Goal: Information Seeking & Learning: Learn about a topic

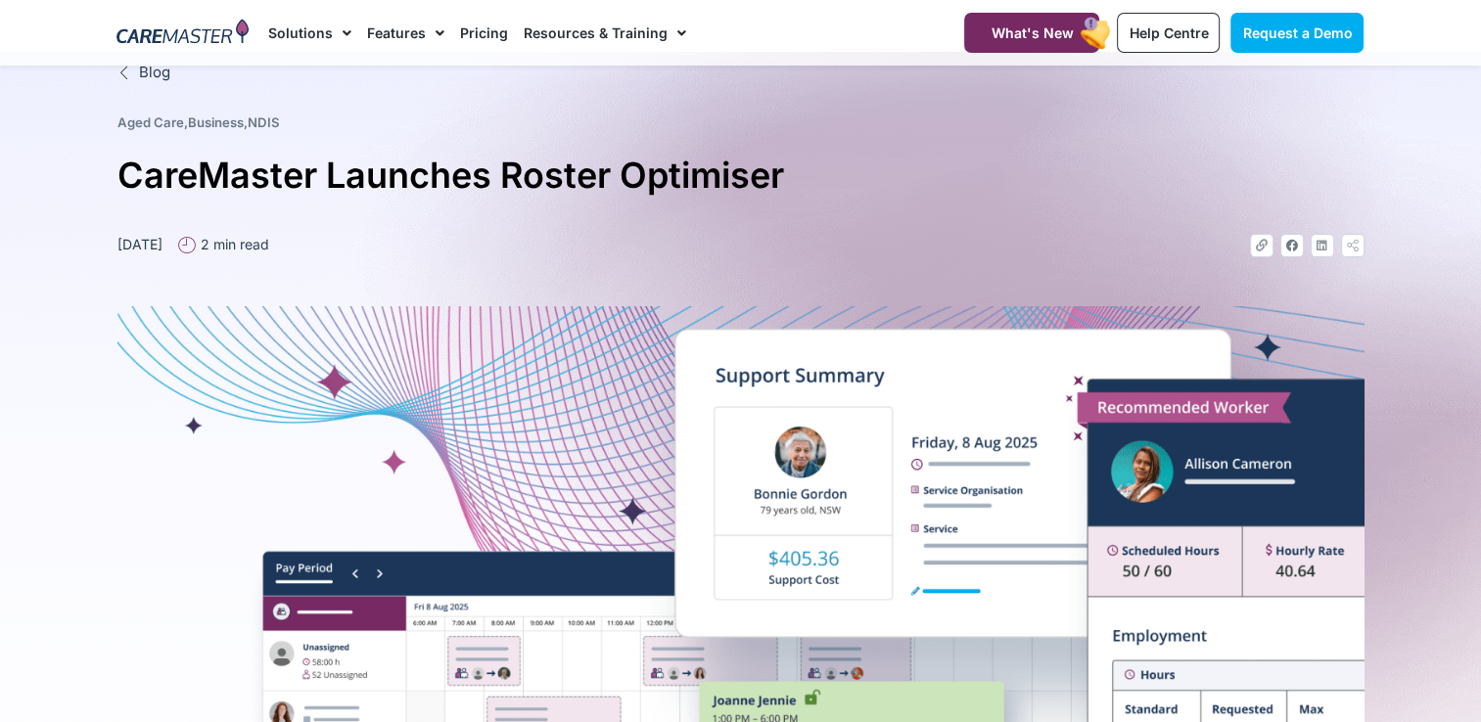
scroll to position [19, 0]
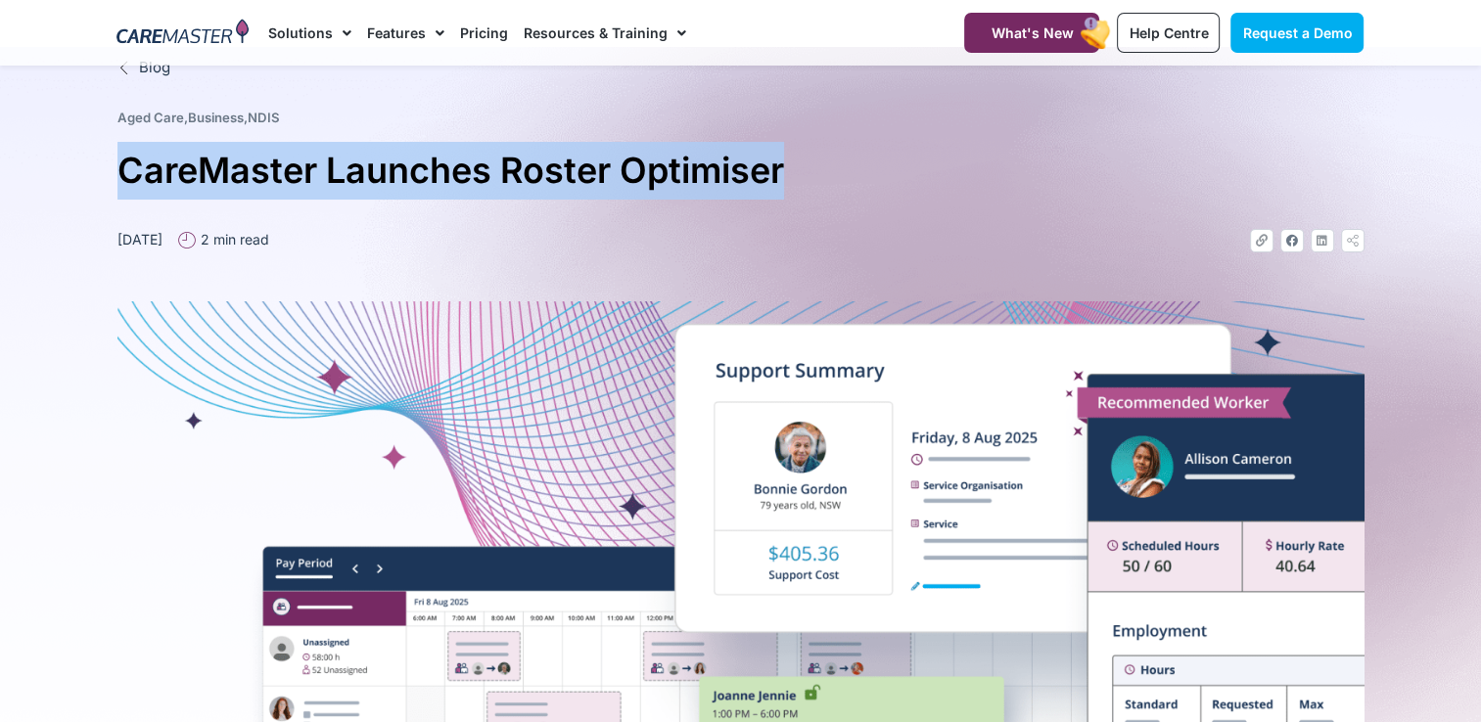
drag, startPoint x: 810, startPoint y: 173, endPoint x: 117, endPoint y: 161, distance: 692.2
click at [117, 161] on h1 "CareMaster Launches Roster Optimiser" at bounding box center [740, 171] width 1247 height 58
copy h1 "CareMaster Launches Roster Optimiser"
click at [161, 37] on img at bounding box center [182, 33] width 132 height 29
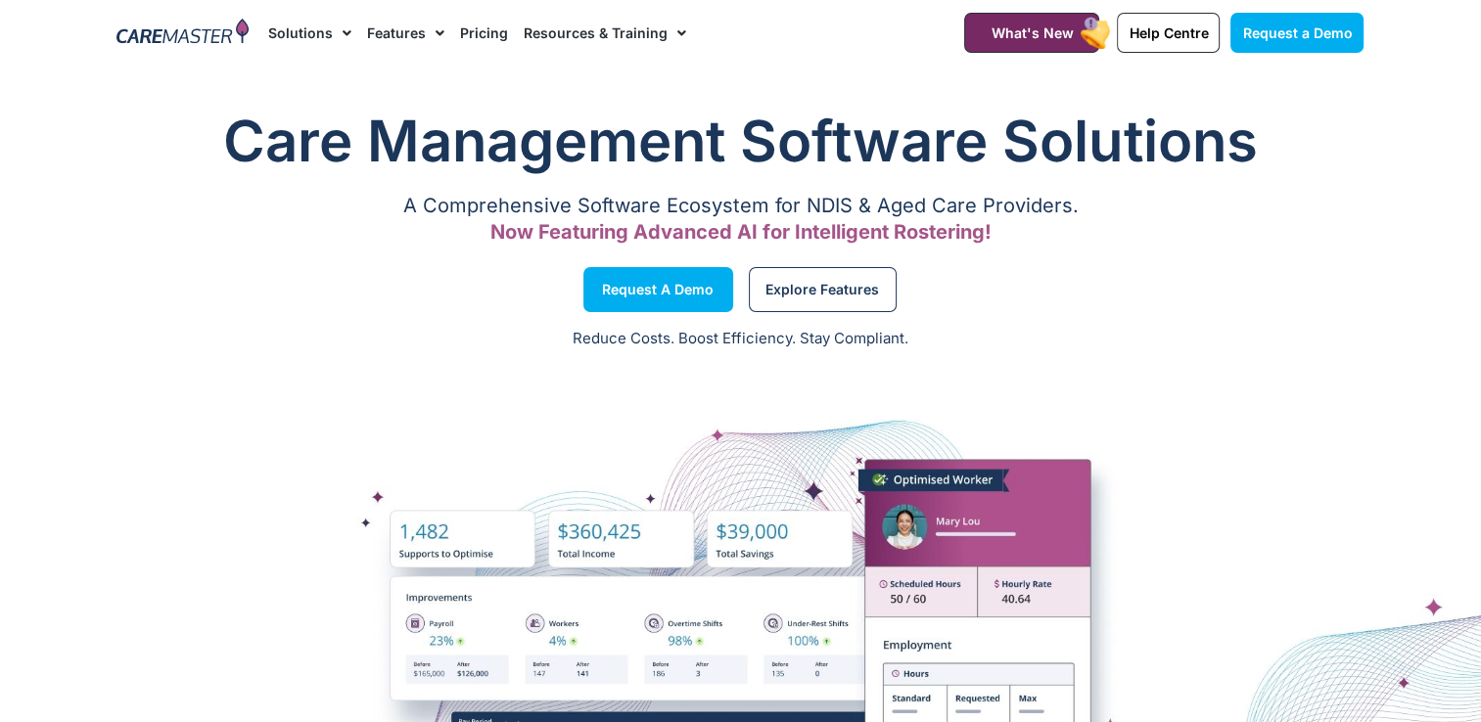
click at [474, 38] on link "Pricing" at bounding box center [484, 33] width 48 height 66
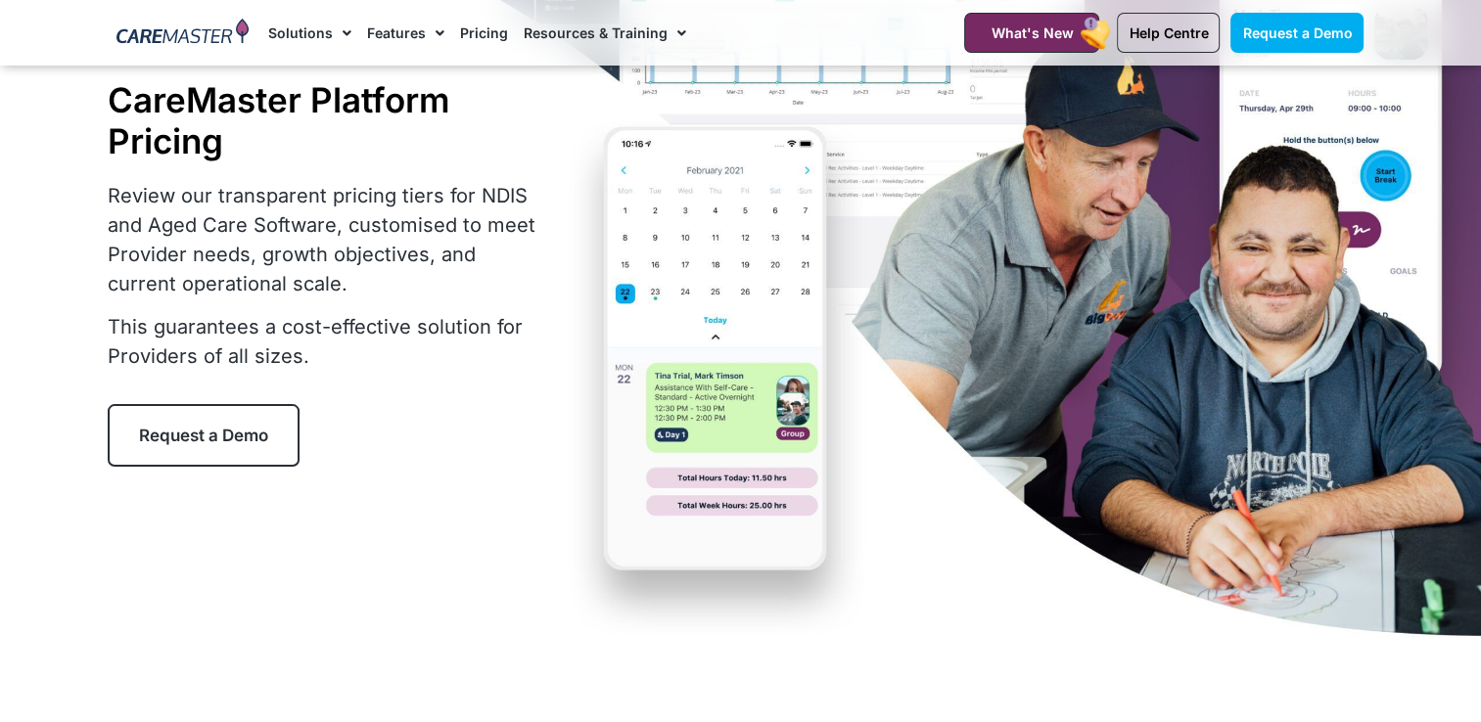
scroll to position [168, 0]
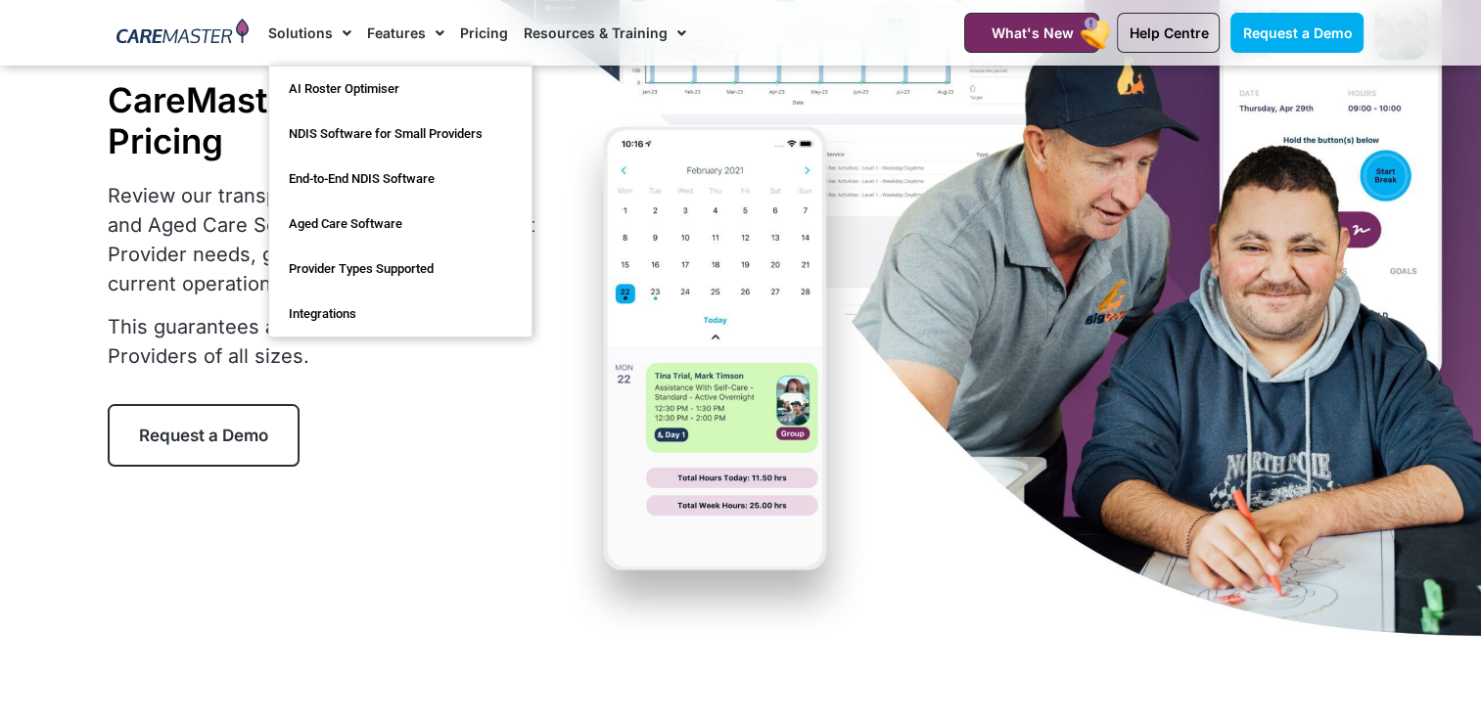
click at [309, 30] on link "Solutions" at bounding box center [309, 33] width 83 height 66
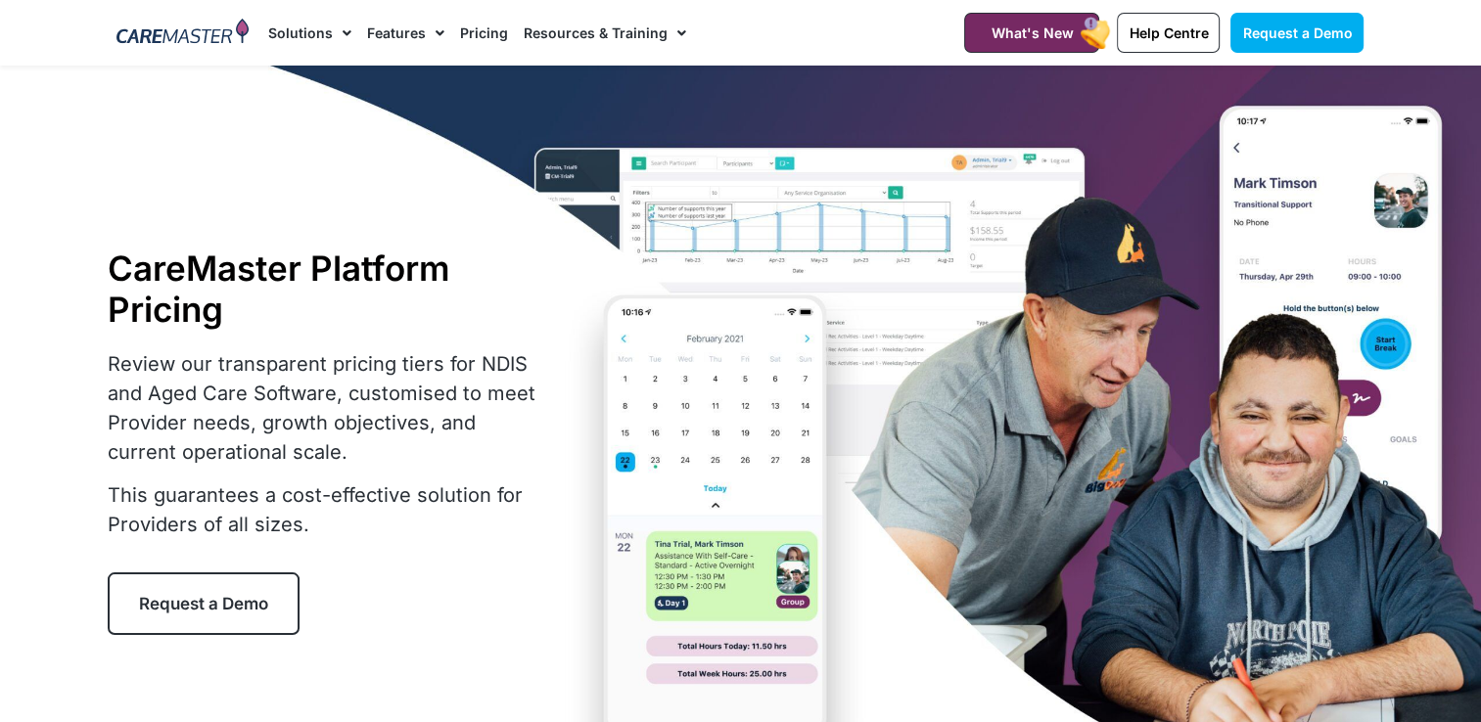
click at [351, 29] on li "Solutions AI Roster Optimiser NDIS Software for Small Providers End-to-End NDIS…" at bounding box center [313, 33] width 91 height 66
click at [344, 29] on span "Menu" at bounding box center [342, 33] width 19 height 33
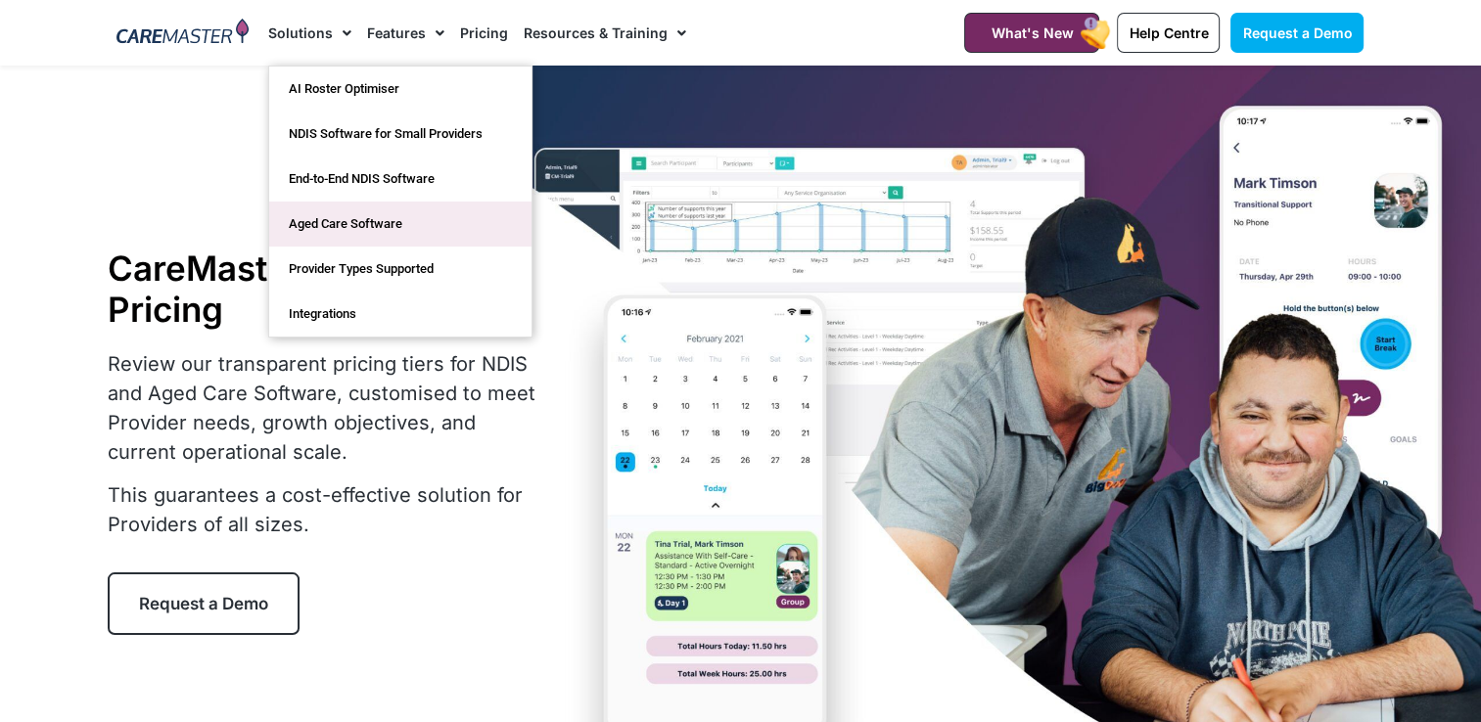
click at [417, 221] on link "Aged Care Software" at bounding box center [400, 224] width 262 height 45
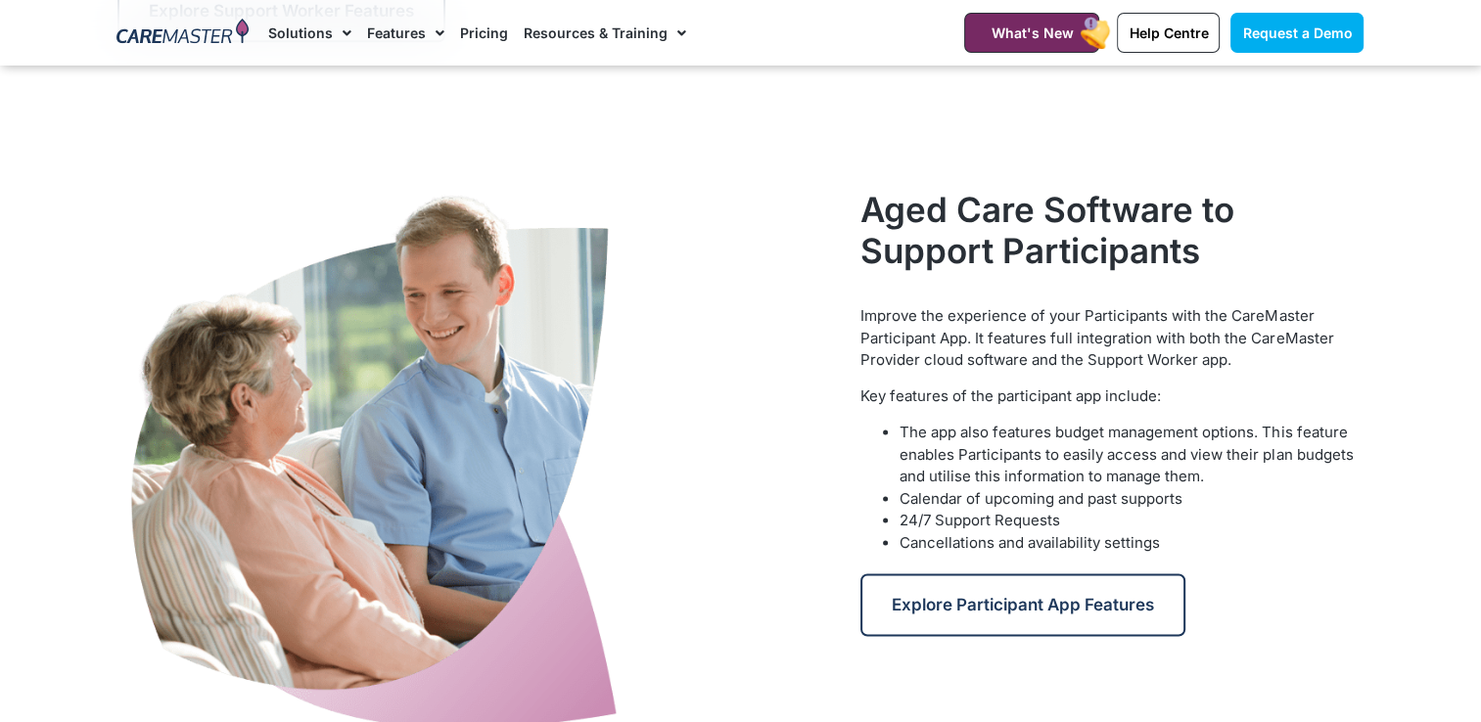
scroll to position [2516, 0]
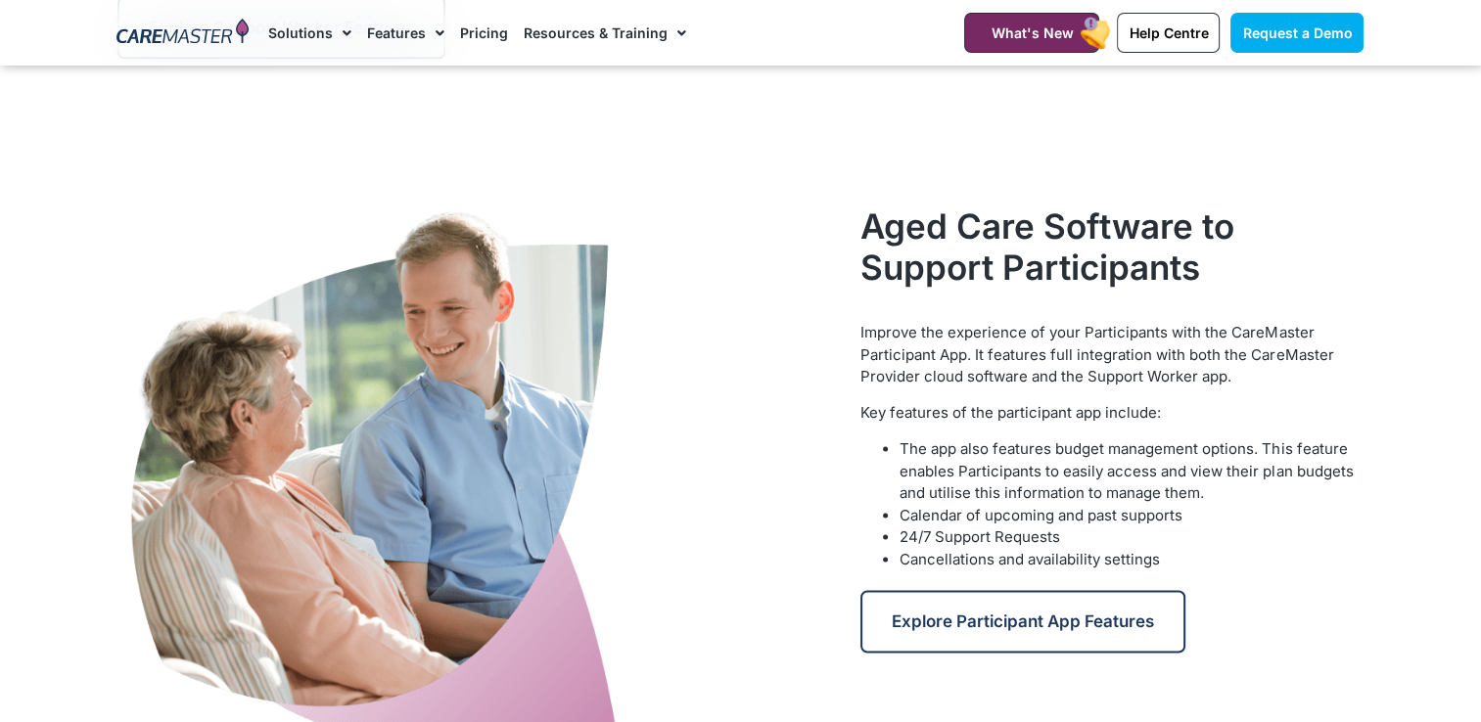
click at [1365, 127] on div "Aged Care Software CareMaster is a cloud-based aged care software platform that…" at bounding box center [740, 623] width 1481 height 6146
